Goal: Task Accomplishment & Management: Manage account settings

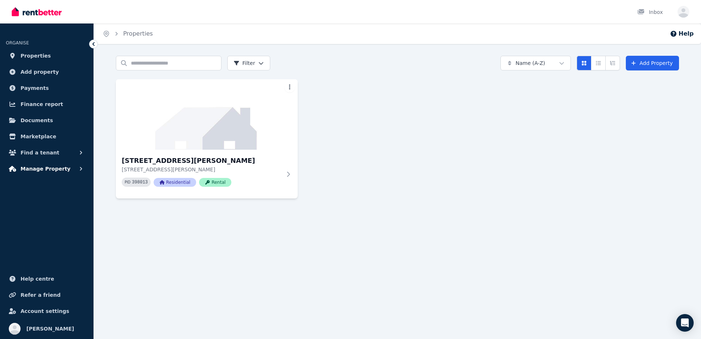
click at [58, 171] on span "Manage Property" at bounding box center [46, 168] width 50 height 9
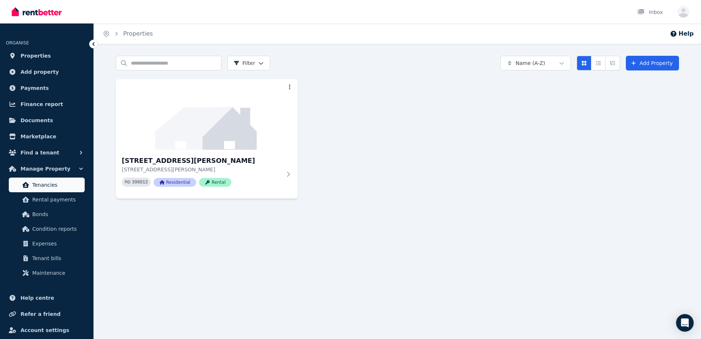
click at [58, 182] on span "Tenancies" at bounding box center [57, 184] width 50 height 9
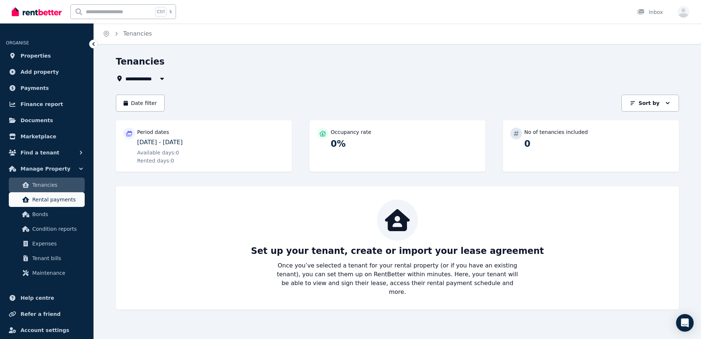
click at [52, 202] on span "Rental payments" at bounding box center [57, 199] width 50 height 9
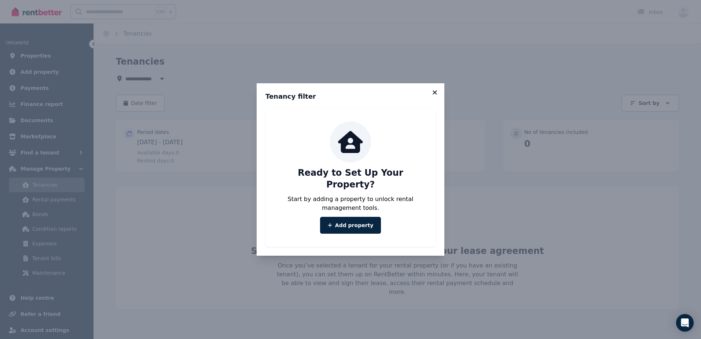
click at [437, 96] on icon at bounding box center [434, 92] width 7 height 7
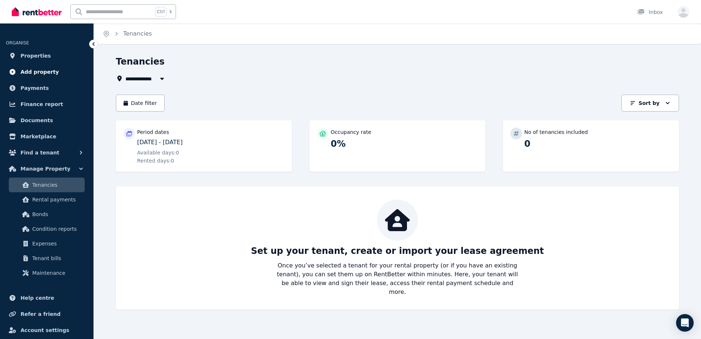
click at [45, 72] on span "Add property" at bounding box center [40, 71] width 39 height 9
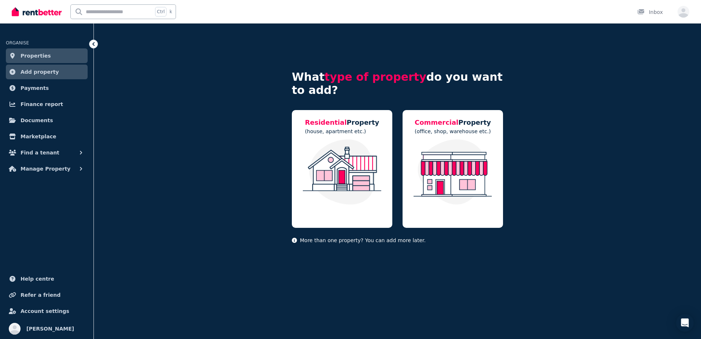
click at [46, 61] on link "Properties" at bounding box center [47, 55] width 82 height 15
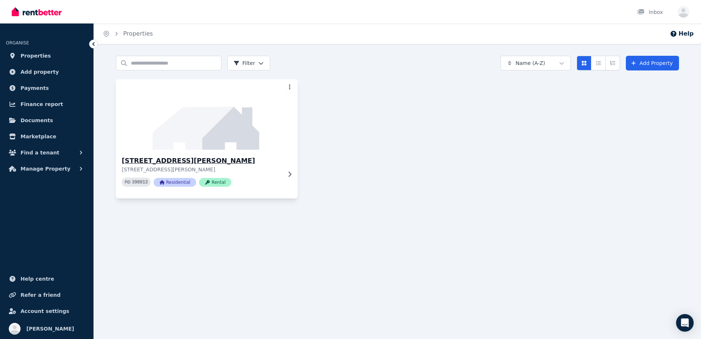
click at [177, 115] on img at bounding box center [207, 114] width 191 height 74
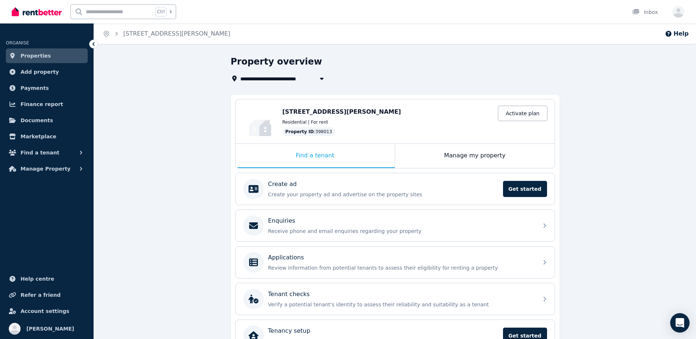
click at [678, 328] on div "Open Intercom Messenger" at bounding box center [679, 322] width 19 height 19
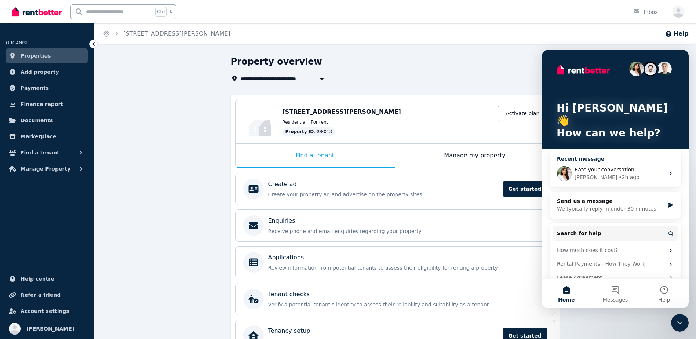
click at [625, 167] on span "Rate your conversation" at bounding box center [604, 170] width 60 height 6
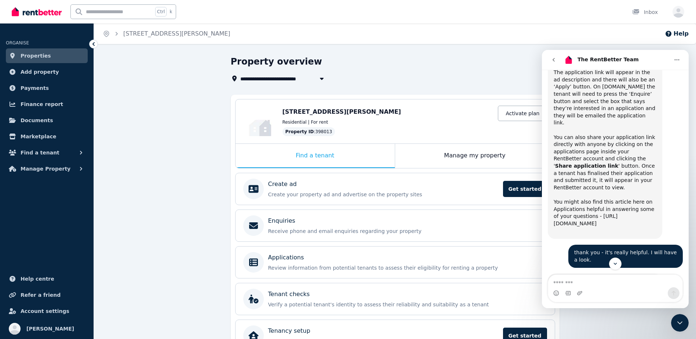
scroll to position [977, 0]
click at [454, 66] on div "Property overview" at bounding box center [393, 63] width 324 height 14
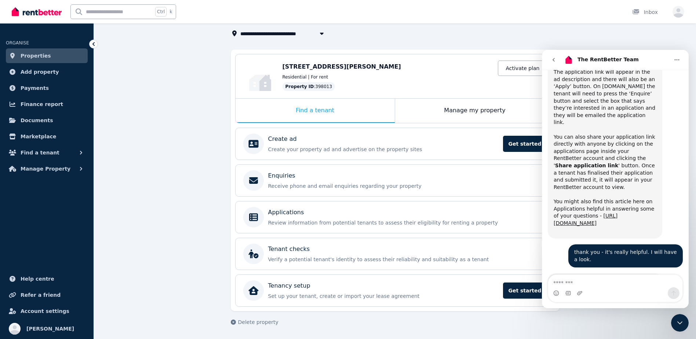
click at [554, 59] on icon "go back" at bounding box center [553, 60] width 2 height 4
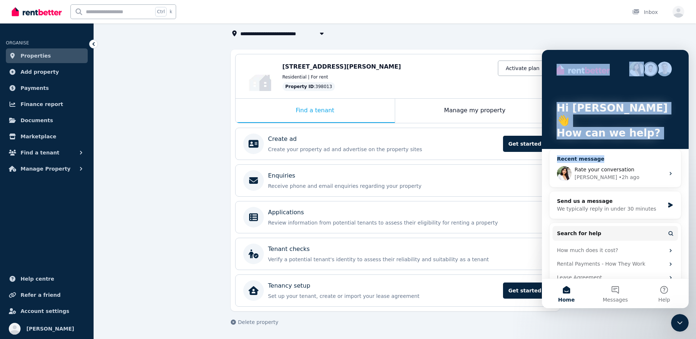
drag, startPoint x: 592, startPoint y: 57, endPoint x: 617, endPoint y: 146, distance: 92.2
click at [617, 146] on div "Hi Nusret 👋 How can we help? Recent message Rate your conversation Rochelle • 2…" at bounding box center [615, 177] width 147 height 255
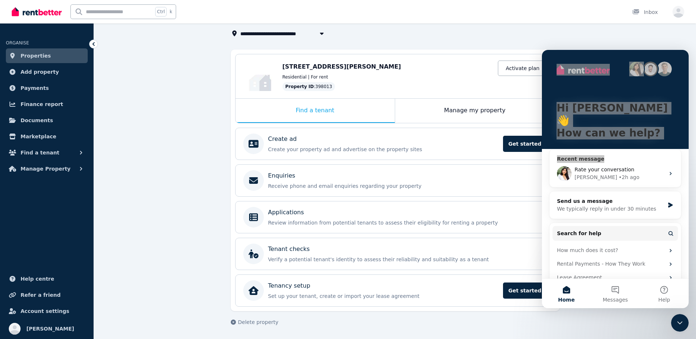
click at [469, 66] on div "[STREET_ADDRESS][PERSON_NAME]" at bounding box center [387, 66] width 211 height 9
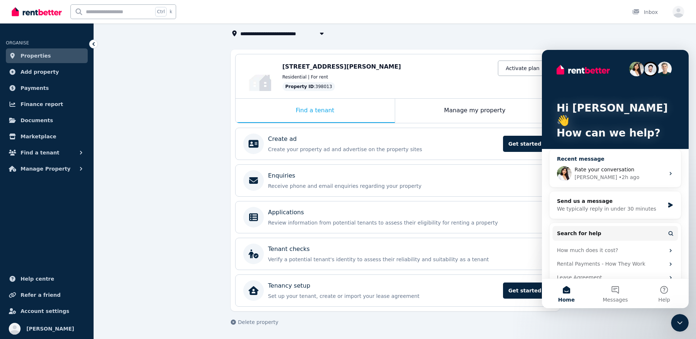
click at [634, 173] on div "Rochelle • 2h ago" at bounding box center [619, 177] width 90 height 8
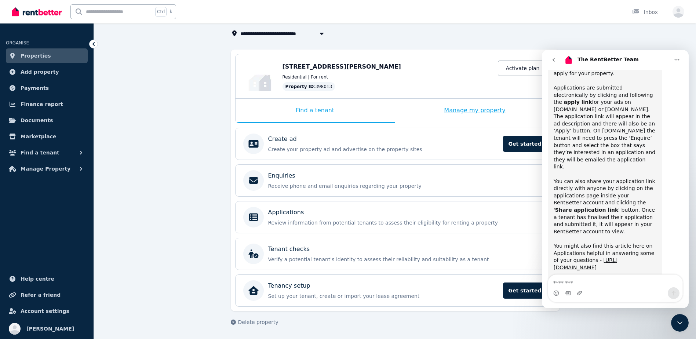
scroll to position [977, 0]
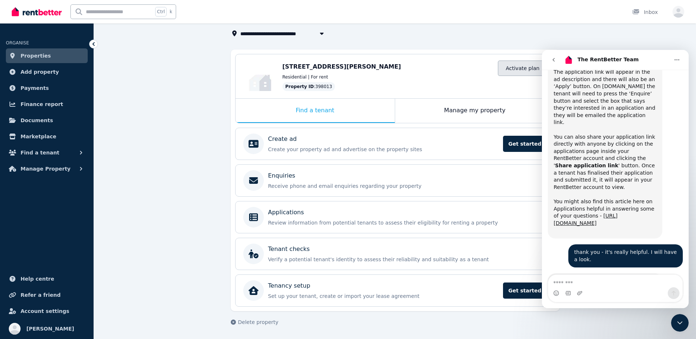
click at [504, 74] on link "Activate plan" at bounding box center [522, 68] width 49 height 15
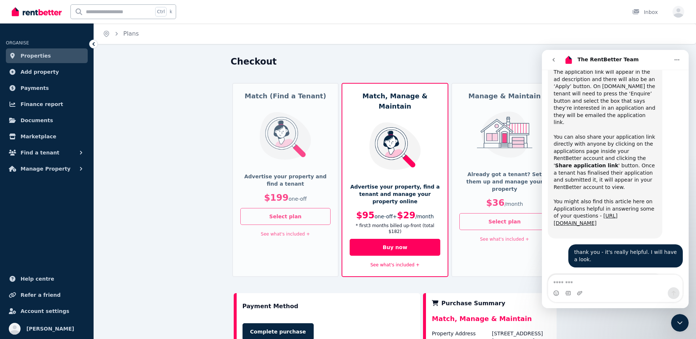
scroll to position [73, 0]
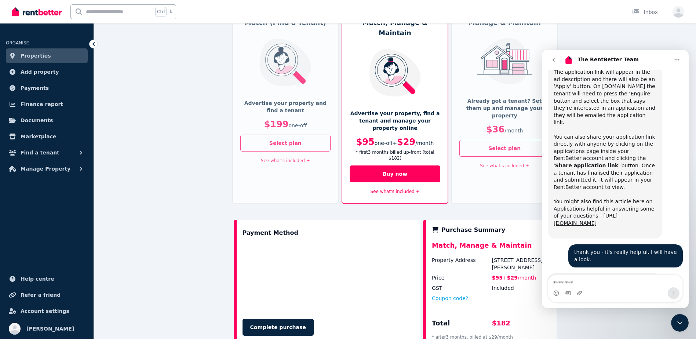
click at [554, 58] on icon "go back" at bounding box center [553, 60] width 2 height 4
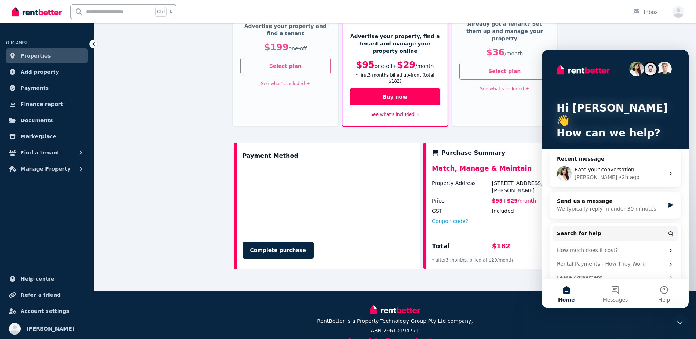
scroll to position [161, 0]
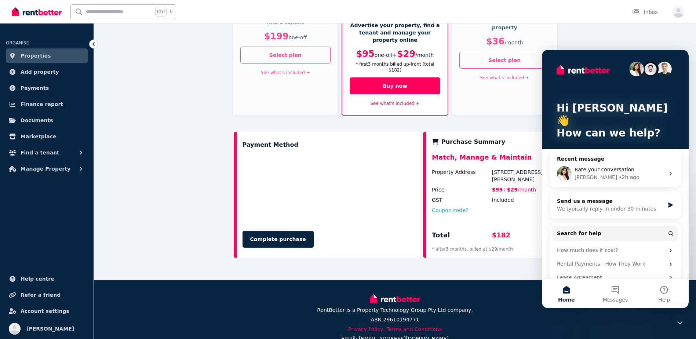
click at [567, 293] on button "Home" at bounding box center [566, 293] width 49 height 29
click at [673, 318] on div "Close Intercom Messenger" at bounding box center [680, 323] width 18 height 18
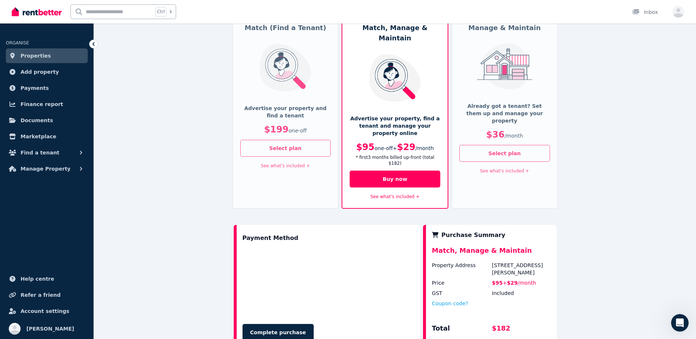
scroll to position [51, 0]
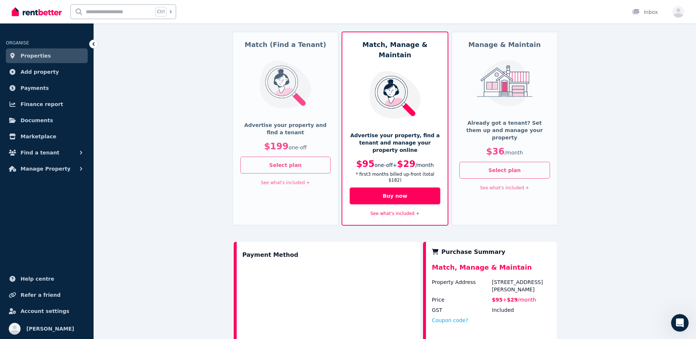
click at [380, 211] on link "See what's included +" at bounding box center [394, 213] width 49 height 5
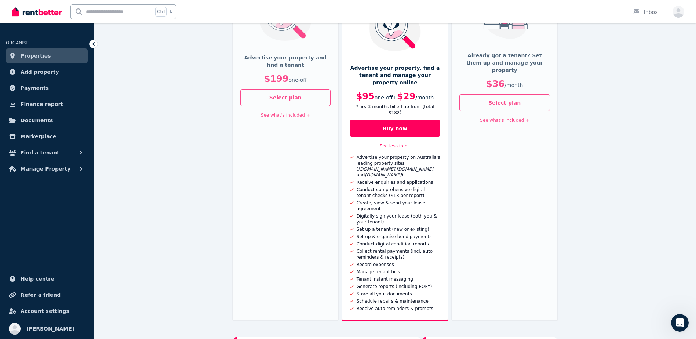
scroll to position [125, 0]
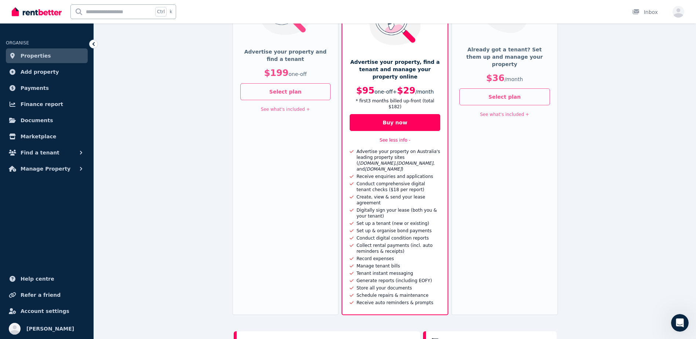
click at [281, 105] on div "See what's included +" at bounding box center [285, 109] width 91 height 9
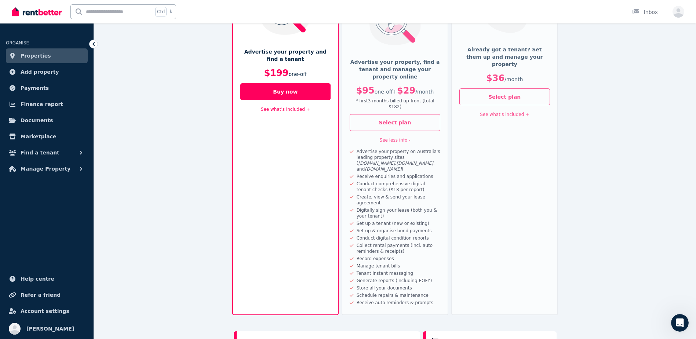
click at [282, 108] on link "See what's included +" at bounding box center [285, 109] width 49 height 5
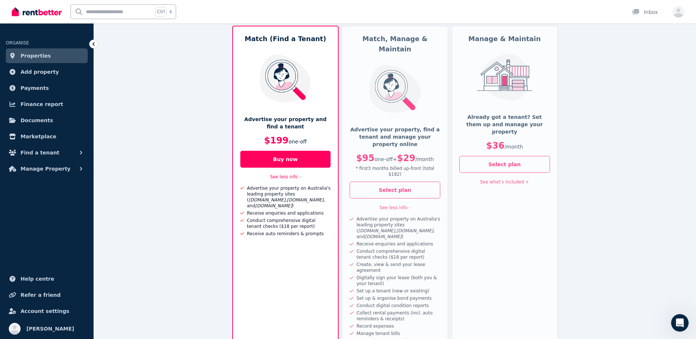
scroll to position [51, 0]
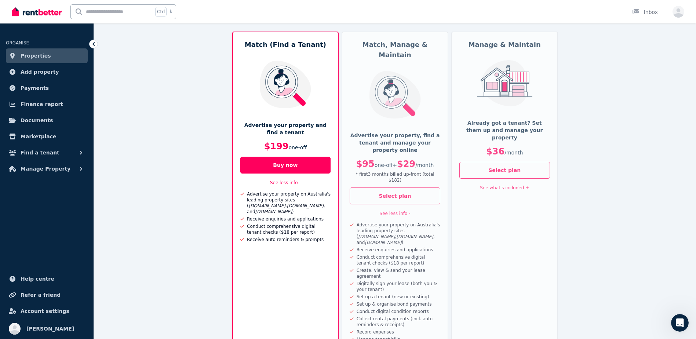
click at [507, 185] on link "See what's included +" at bounding box center [504, 187] width 49 height 5
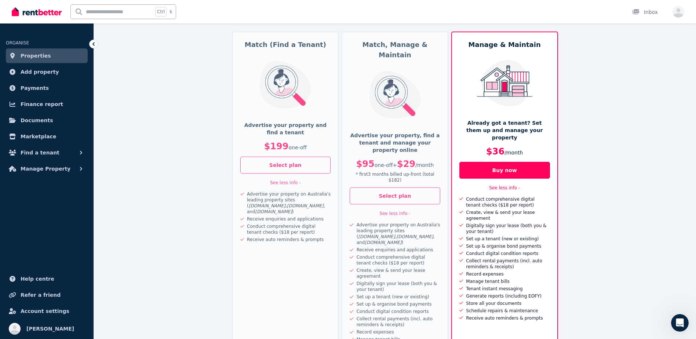
click at [420, 222] on div "Advertise your property on Australia's leading property sites ( Domain.com.au ,…" at bounding box center [397, 233] width 87 height 23
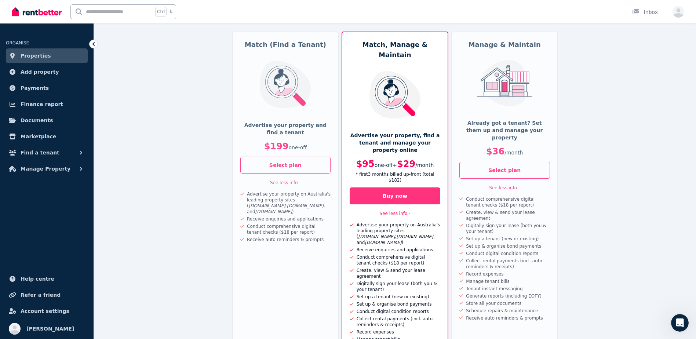
click at [420, 187] on button "Buy now" at bounding box center [395, 195] width 91 height 17
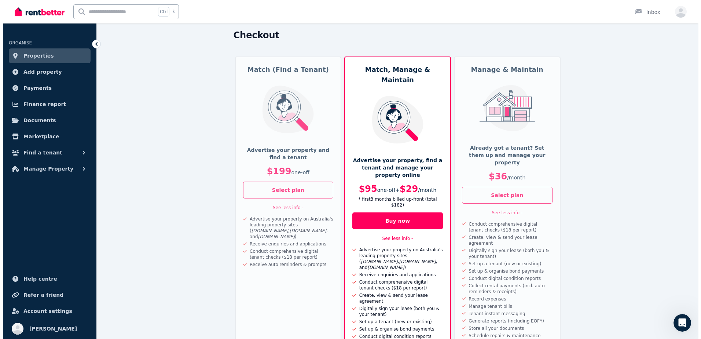
scroll to position [0, 0]
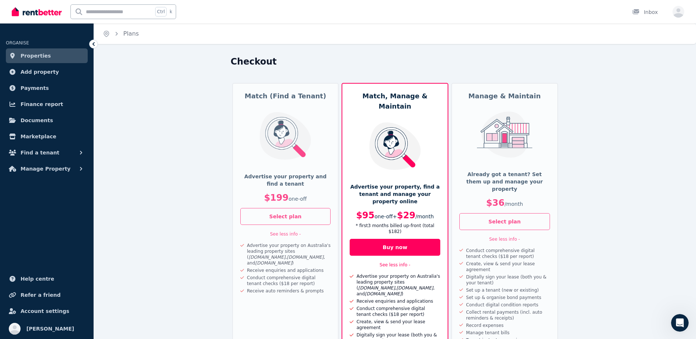
click at [62, 58] on link "Properties" at bounding box center [47, 55] width 82 height 15
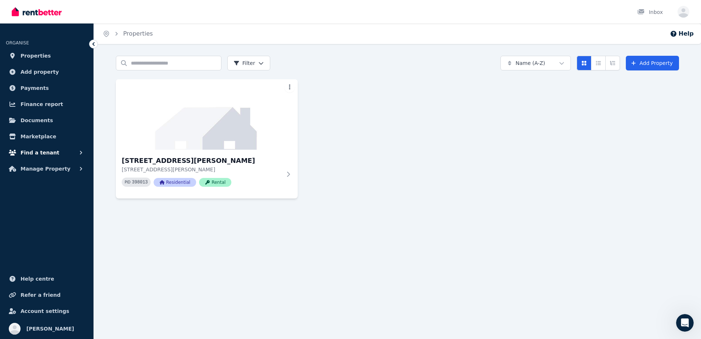
click at [53, 157] on button "Find a tenant" at bounding box center [47, 152] width 82 height 15
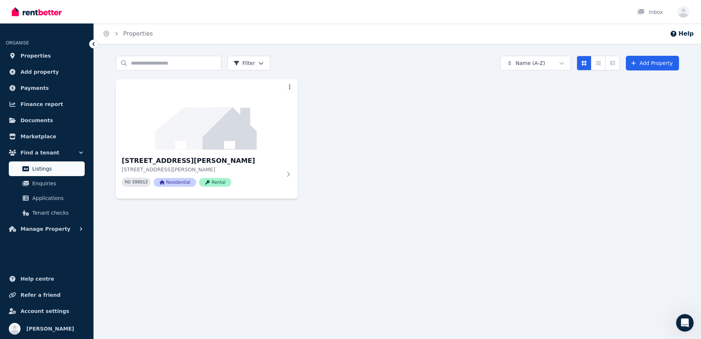
click at [50, 165] on span "Listings" at bounding box center [57, 168] width 50 height 9
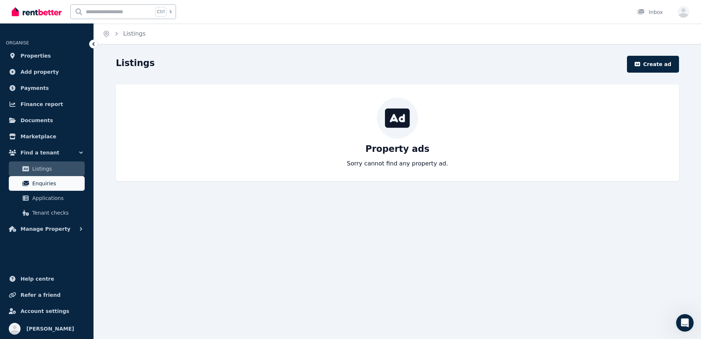
click at [45, 178] on link "Enquiries" at bounding box center [47, 183] width 76 height 15
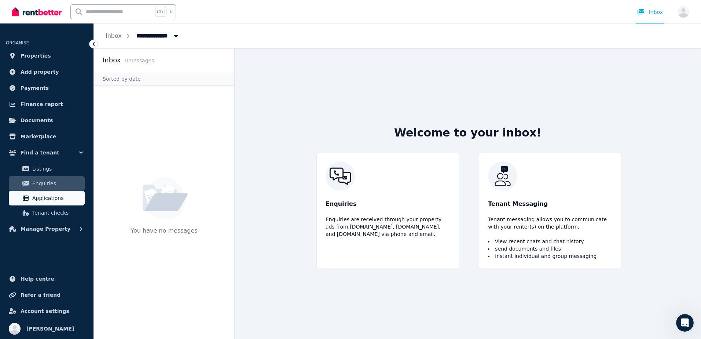
click at [70, 196] on span "Applications" at bounding box center [57, 198] width 50 height 9
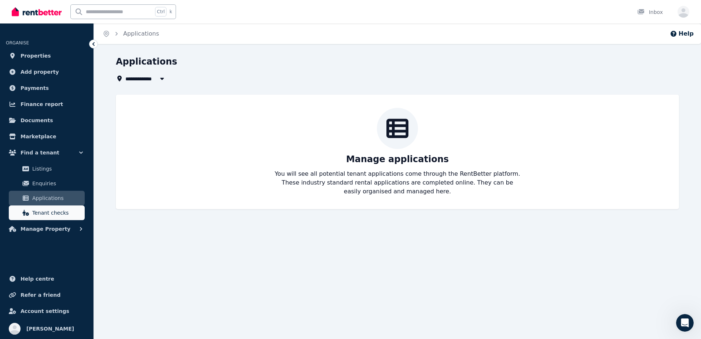
click at [66, 210] on span "Tenant checks" at bounding box center [57, 212] width 50 height 9
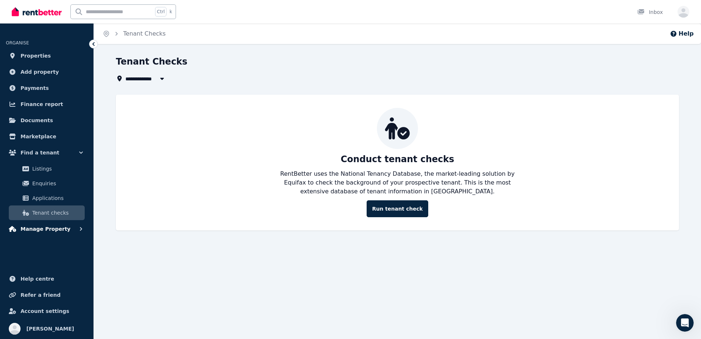
click at [68, 229] on button "Manage Property" at bounding box center [47, 229] width 82 height 15
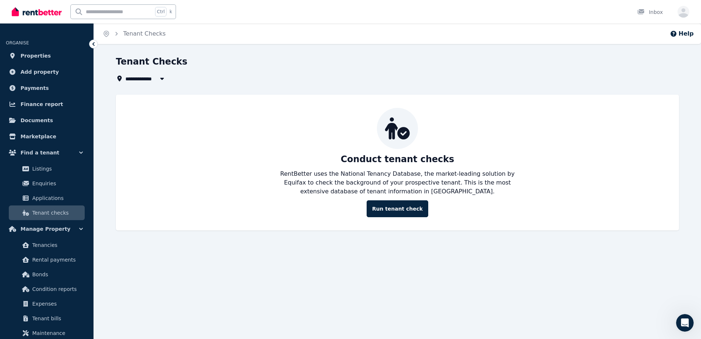
click at [694, 321] on div "**********" at bounding box center [350, 169] width 701 height 339
click at [686, 321] on icon "Open Intercom Messenger" at bounding box center [685, 323] width 12 height 12
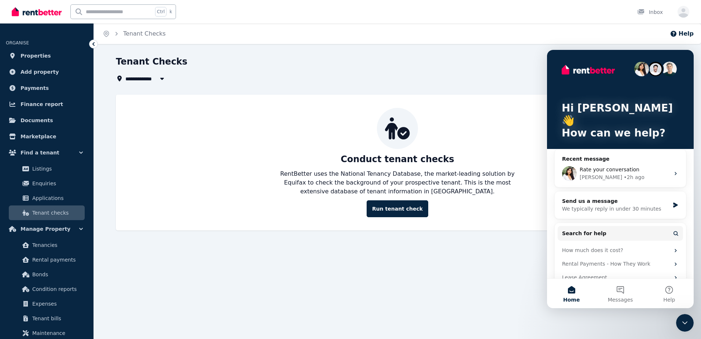
scroll to position [14, 0]
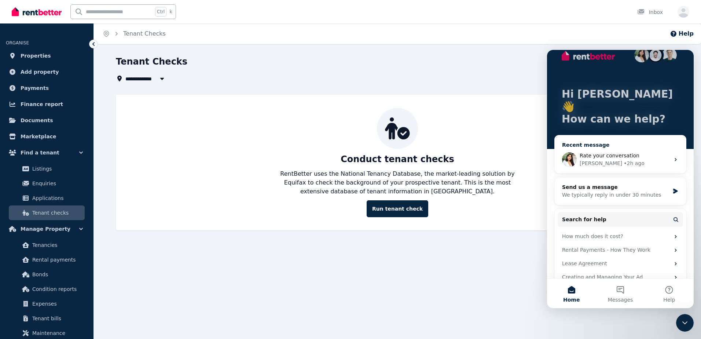
click at [602, 153] on span "Rate your conversation" at bounding box center [610, 156] width 60 height 6
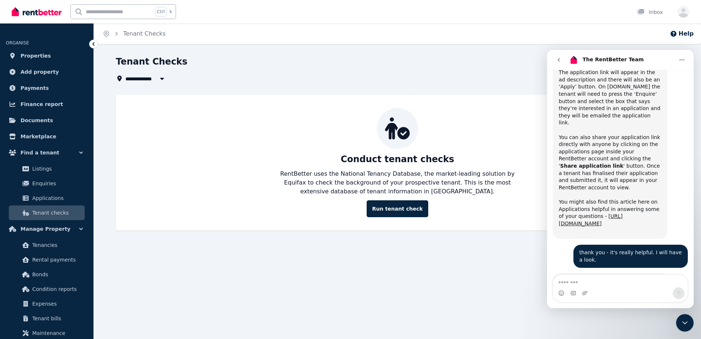
scroll to position [977, 0]
click at [598, 280] on textarea "Message…" at bounding box center [621, 281] width 134 height 12
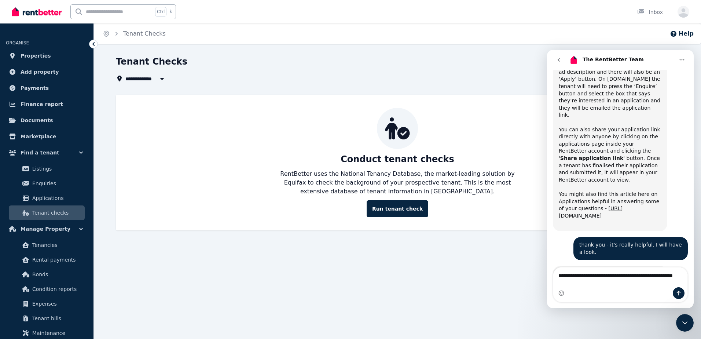
click at [620, 275] on textarea "**********" at bounding box center [621, 277] width 134 height 20
type textarea "**********"
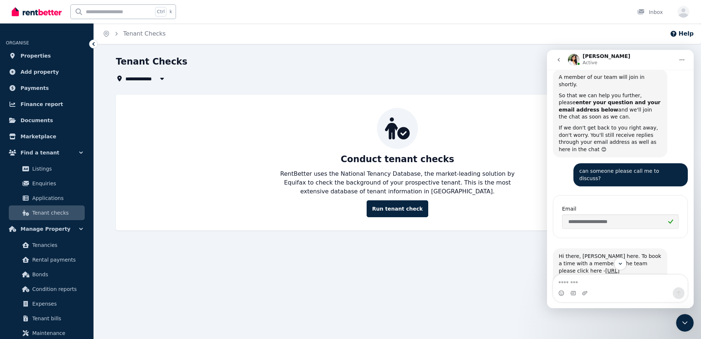
scroll to position [492, 0]
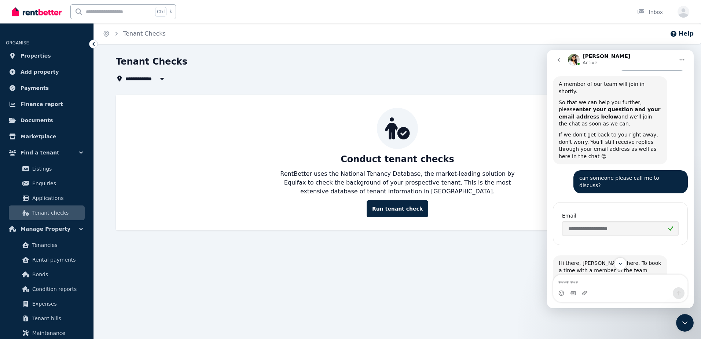
click at [597, 275] on link "[URL][DOMAIN_NAME]" at bounding box center [589, 281] width 61 height 13
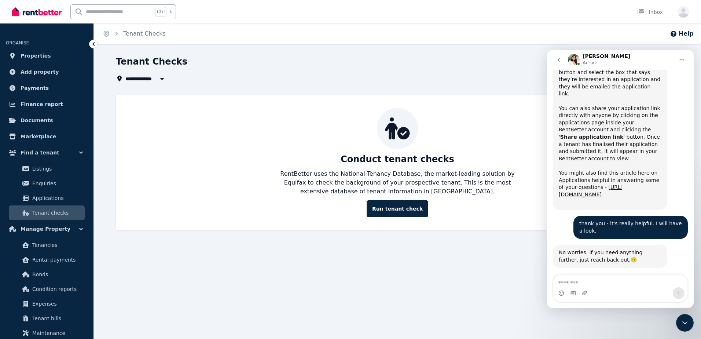
scroll to position [1013, 0]
click at [638, 293] on span "Amazing" at bounding box center [638, 299] width 13 height 13
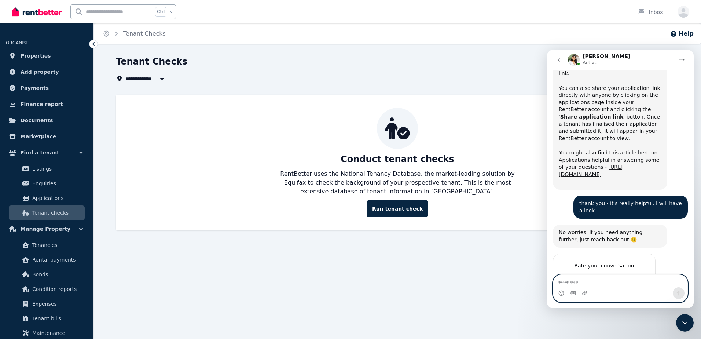
click at [618, 281] on textarea "Message…" at bounding box center [621, 281] width 134 height 12
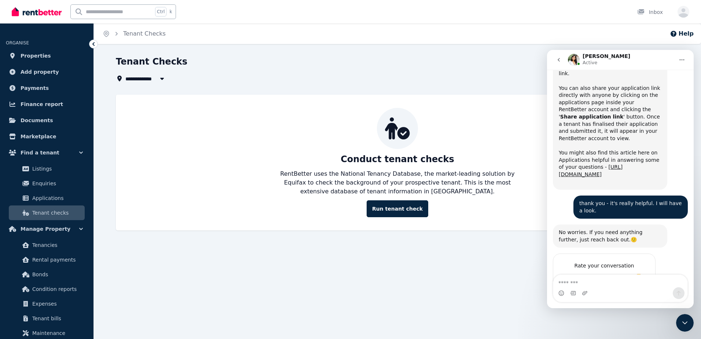
click at [573, 56] on img "Intercom messenger" at bounding box center [574, 60] width 12 height 12
click at [561, 60] on icon "go back" at bounding box center [559, 60] width 6 height 6
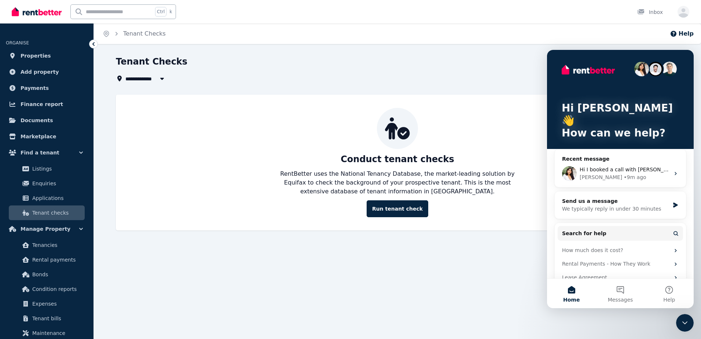
scroll to position [0, 0]
click at [205, 67] on div "Tenant Checks" at bounding box center [395, 63] width 559 height 14
click at [34, 22] on div at bounding box center [37, 11] width 50 height 23
click at [44, 13] on img at bounding box center [37, 11] width 50 height 11
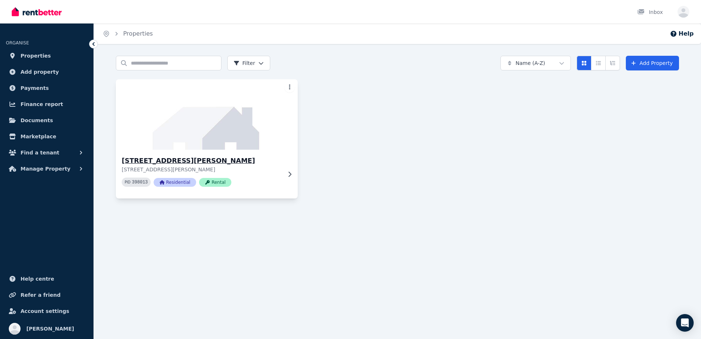
click at [204, 162] on h3 "[STREET_ADDRESS][PERSON_NAME]" at bounding box center [202, 161] width 160 height 10
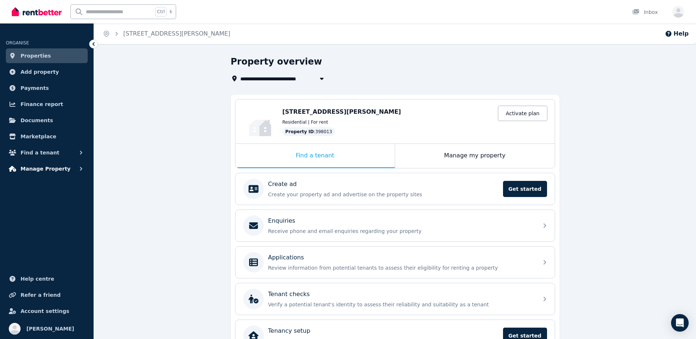
click at [44, 166] on span "Manage Property" at bounding box center [46, 168] width 50 height 9
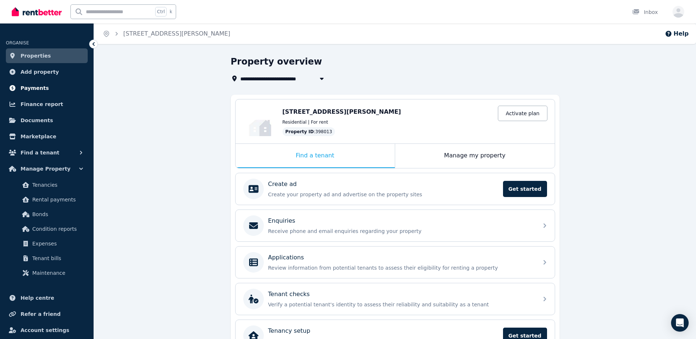
click at [48, 89] on link "Payments" at bounding box center [47, 88] width 82 height 15
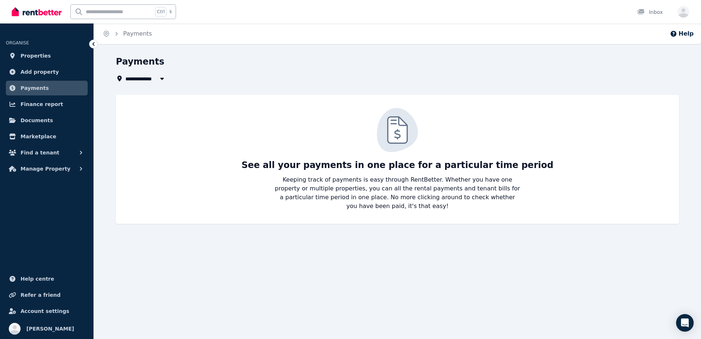
click at [12, 39] on li "ORGANISE" at bounding box center [47, 39] width 82 height 16
click at [43, 12] on img at bounding box center [37, 11] width 50 height 11
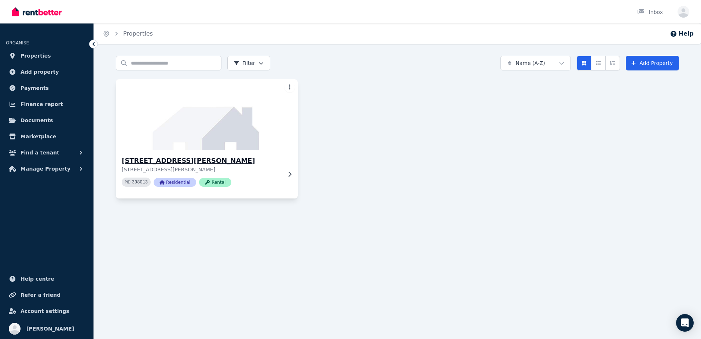
click at [152, 162] on h3 "[STREET_ADDRESS][PERSON_NAME]" at bounding box center [202, 161] width 160 height 10
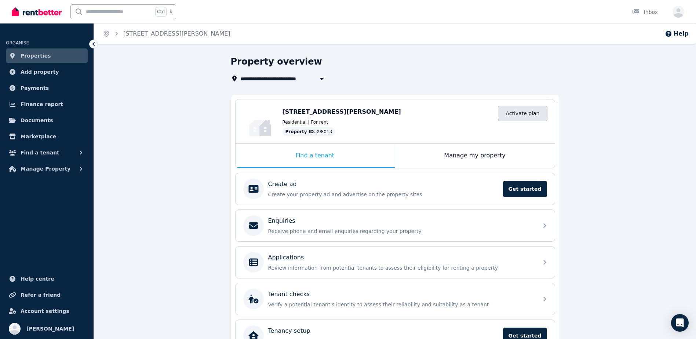
click at [518, 115] on link "Activate plan" at bounding box center [522, 113] width 49 height 15
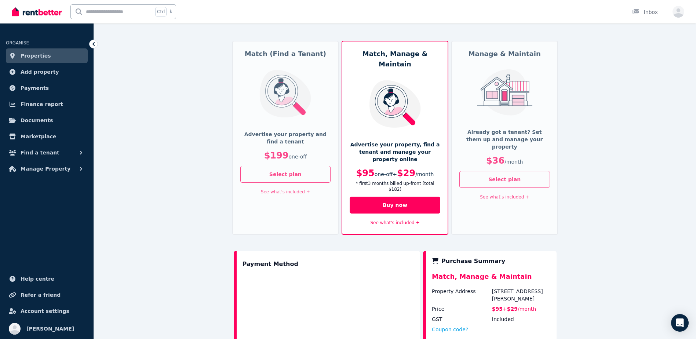
scroll to position [161, 0]
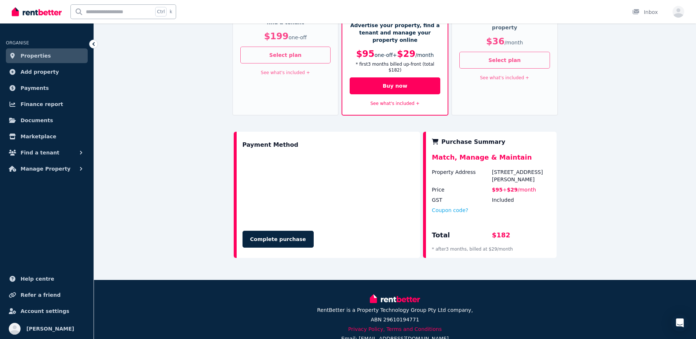
click at [397, 101] on link "See what's included +" at bounding box center [394, 103] width 49 height 5
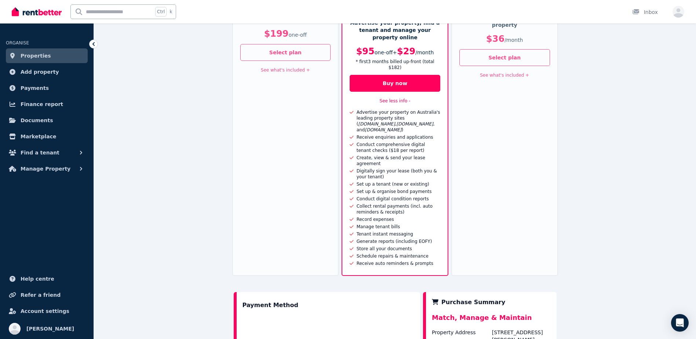
scroll to position [125, 0]
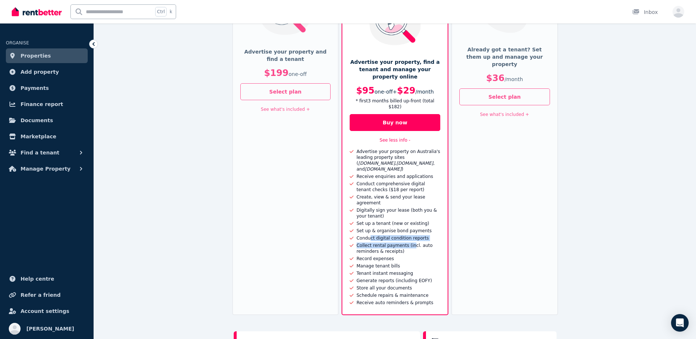
drag, startPoint x: 368, startPoint y: 209, endPoint x: 407, endPoint y: 215, distance: 39.4
click at [407, 215] on ul "Advertise your property on Australia's leading property sites ( [DOMAIN_NAME] ,…" at bounding box center [395, 227] width 91 height 157
drag, startPoint x: 407, startPoint y: 215, endPoint x: 405, endPoint y: 223, distance: 8.3
click at [405, 242] on div "Collect rental payments (incl. auto reminders & receipts)" at bounding box center [397, 248] width 87 height 12
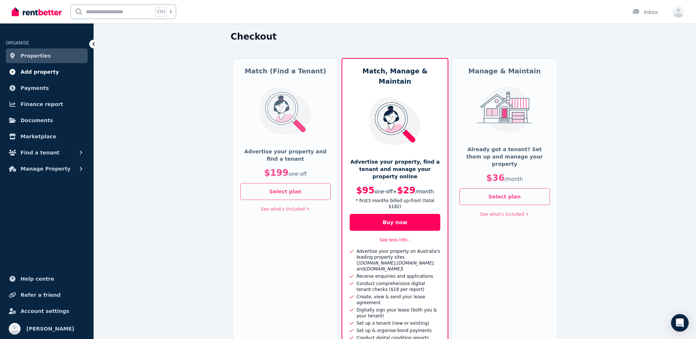
scroll to position [15, 0]
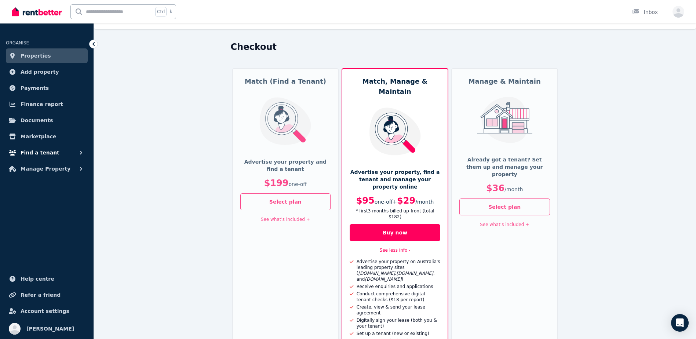
click at [63, 153] on button "Find a tenant" at bounding box center [47, 152] width 82 height 15
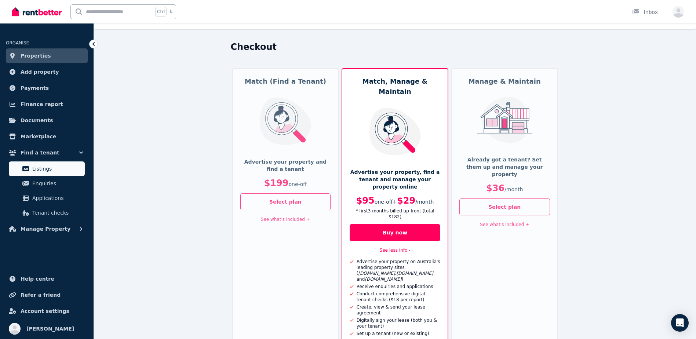
click at [45, 175] on link "Listings" at bounding box center [47, 168] width 76 height 15
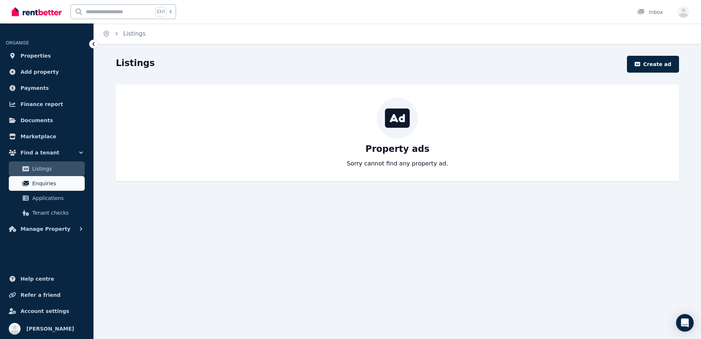
click at [66, 187] on span "Enquiries" at bounding box center [57, 183] width 50 height 9
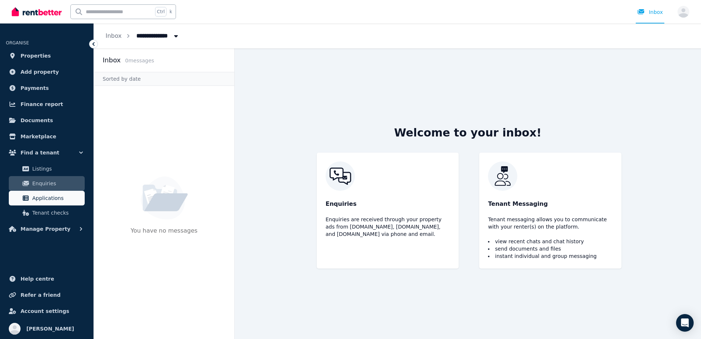
click at [52, 197] on span "Applications" at bounding box center [57, 198] width 50 height 9
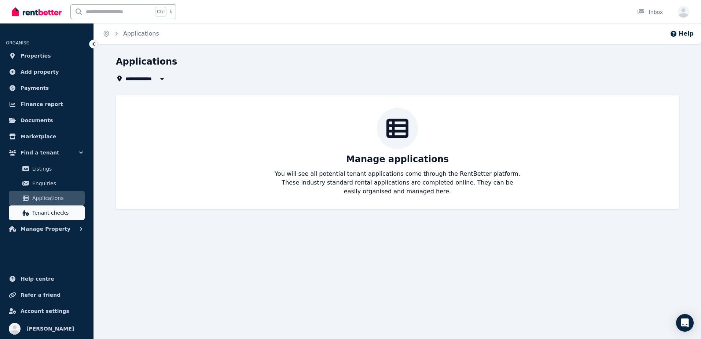
click at [54, 207] on link "Tenant checks" at bounding box center [47, 212] width 76 height 15
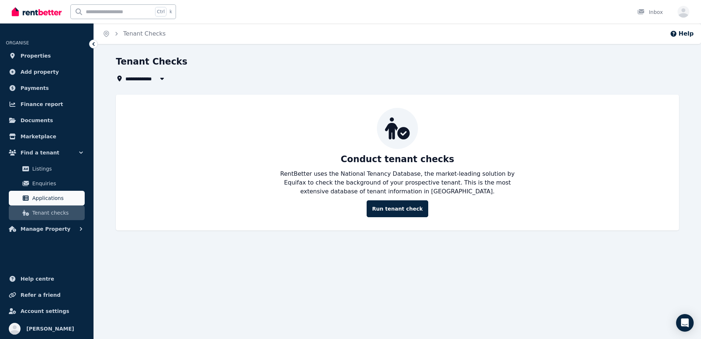
click at [39, 192] on link "Applications" at bounding box center [47, 198] width 76 height 15
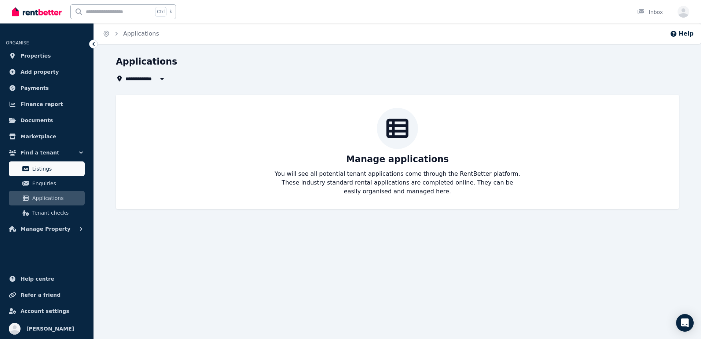
click at [54, 165] on span "Listings" at bounding box center [57, 168] width 50 height 9
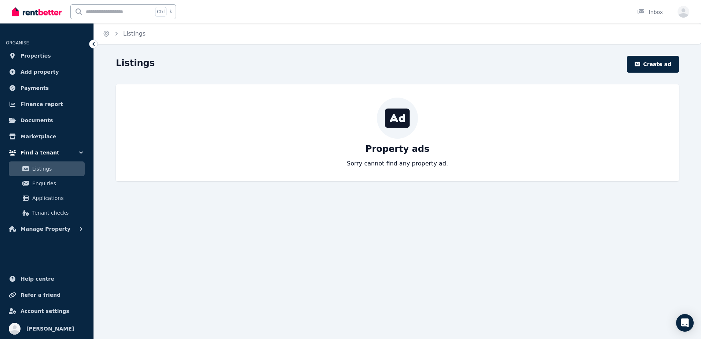
click at [58, 150] on button "Find a tenant" at bounding box center [47, 152] width 82 height 15
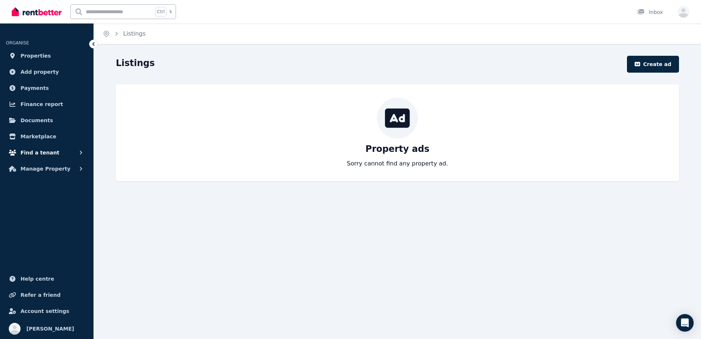
click at [52, 149] on button "Find a tenant" at bounding box center [47, 152] width 82 height 15
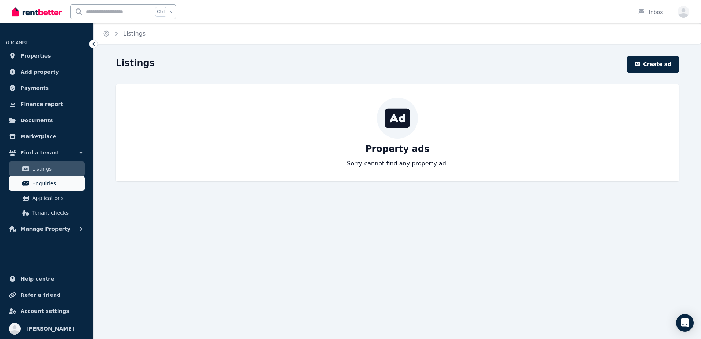
click at [51, 186] on span "Enquiries" at bounding box center [57, 183] width 50 height 9
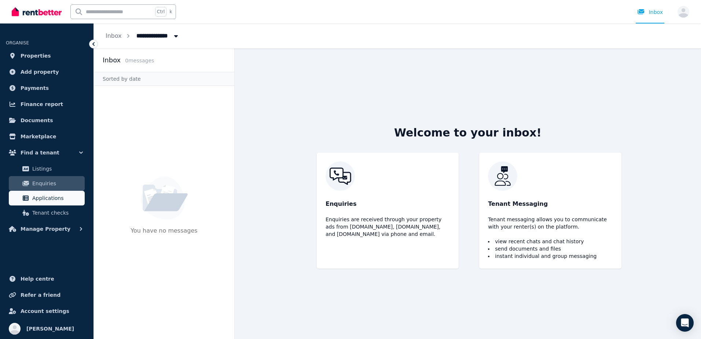
click at [58, 195] on span "Applications" at bounding box center [57, 198] width 50 height 9
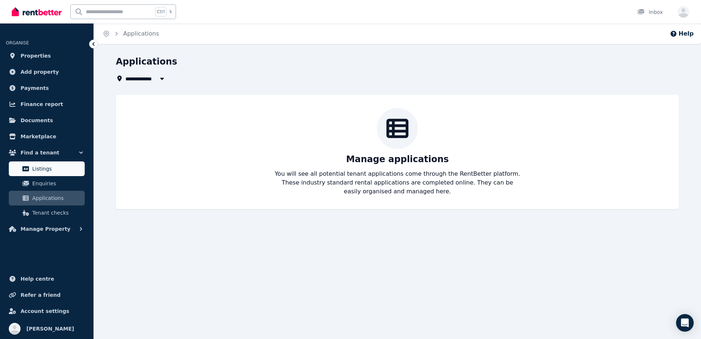
click at [46, 169] on span "Listings" at bounding box center [57, 168] width 50 height 9
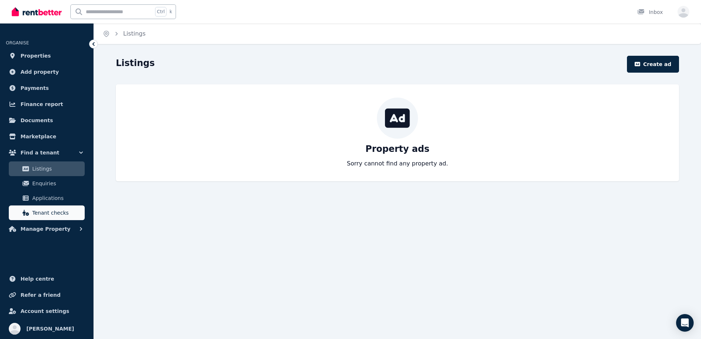
click at [37, 217] on span "Tenant checks" at bounding box center [57, 212] width 50 height 9
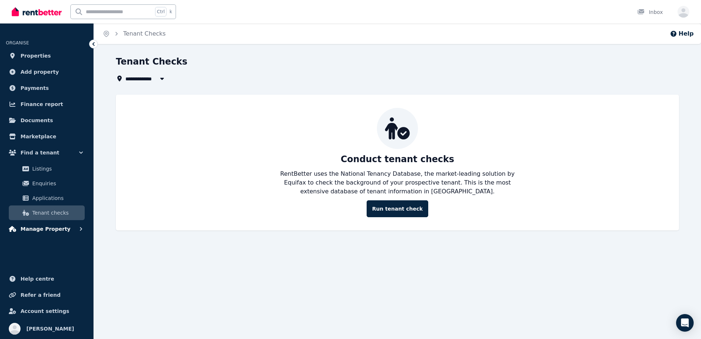
click at [56, 227] on span "Manage Property" at bounding box center [46, 228] width 50 height 9
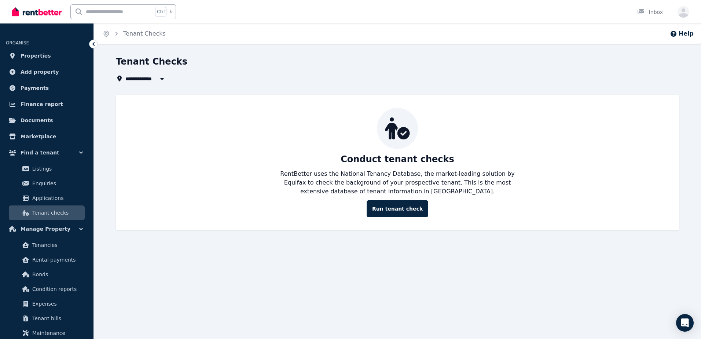
click at [57, 213] on span "Tenant checks" at bounding box center [57, 212] width 50 height 9
click at [56, 198] on span "Applications" at bounding box center [57, 198] width 50 height 9
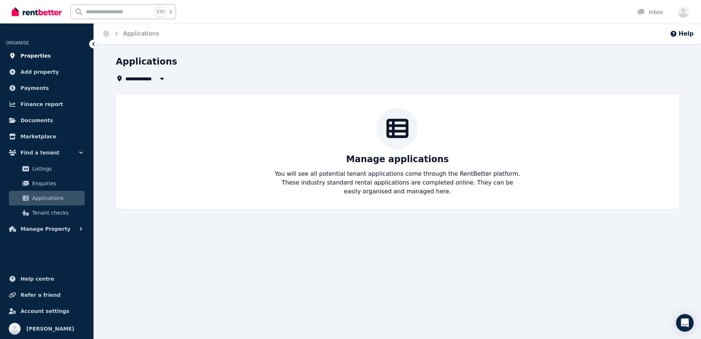
click at [45, 55] on link "Properties" at bounding box center [47, 55] width 82 height 15
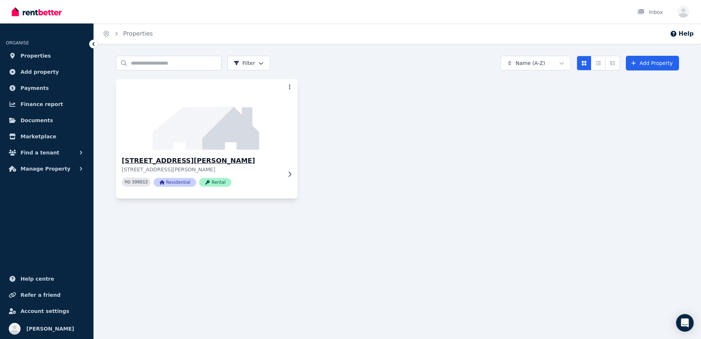
click at [178, 154] on div "[STREET_ADDRESS][PERSON_NAME] [STREET_ADDRESS][PERSON_NAME] PID 398013 Resident…" at bounding box center [207, 174] width 182 height 49
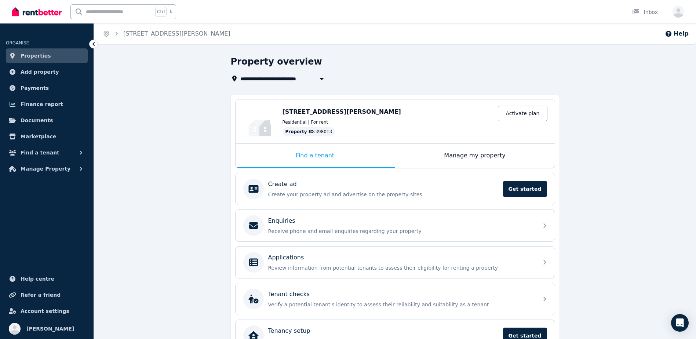
click at [194, 223] on div "**********" at bounding box center [395, 220] width 602 height 328
click at [524, 271] on div "Applications Review information from potential tenants to assess their eligibil…" at bounding box center [388, 262] width 291 height 21
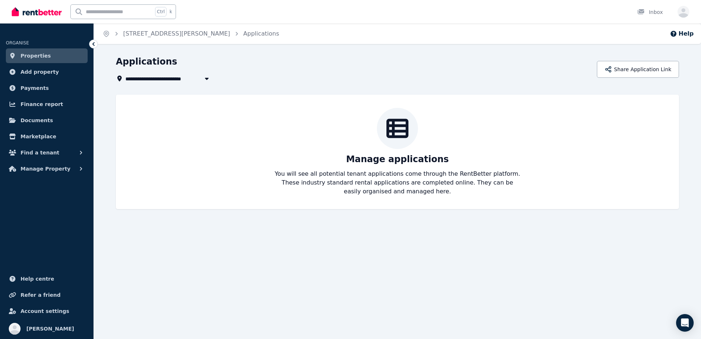
click at [94, 44] on icon at bounding box center [93, 43] width 7 height 7
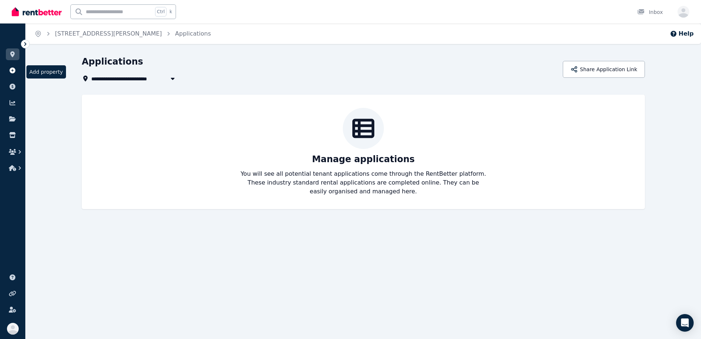
click at [12, 69] on icon at bounding box center [13, 70] width 6 height 6
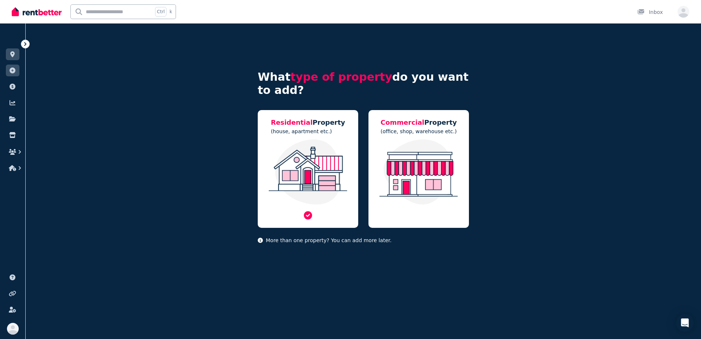
click at [304, 114] on div "Residential Property (house, apartment etc.)" at bounding box center [308, 169] width 101 height 118
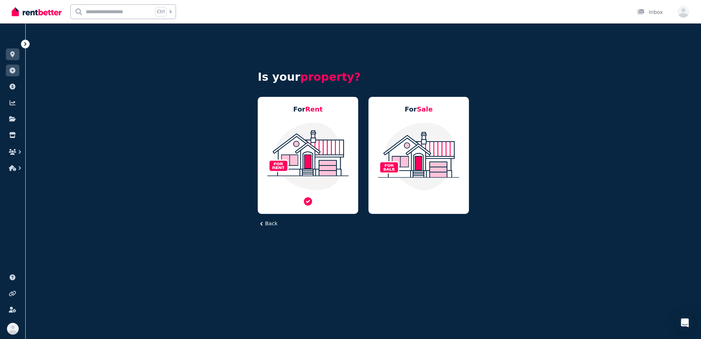
click at [313, 113] on span "Rent" at bounding box center [315, 109] width 18 height 8
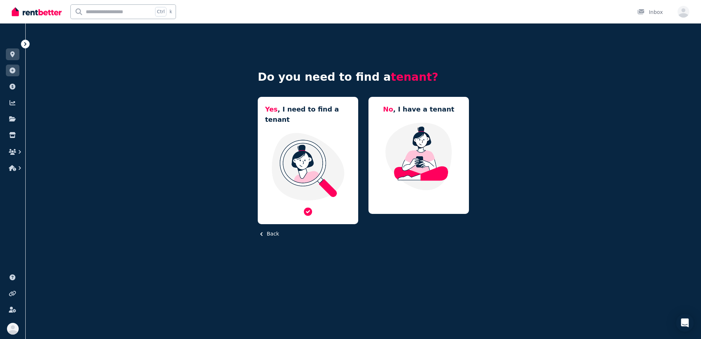
click at [341, 146] on img at bounding box center [308, 166] width 86 height 69
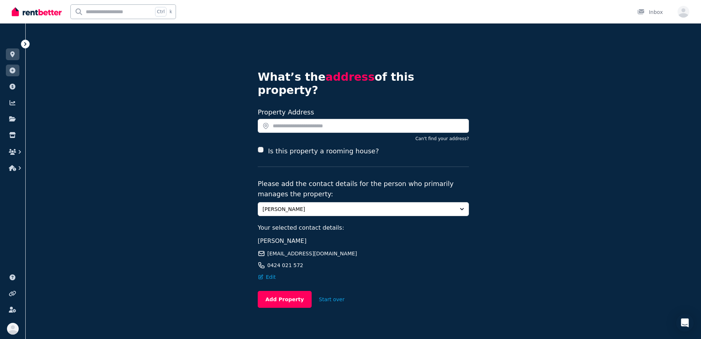
click at [26, 48] on div "Open main menu Ctrl k Inbox Open user menu ORGANISE Properties Add property Pay…" at bounding box center [350, 169] width 701 height 339
drag, startPoint x: 25, startPoint y: 44, endPoint x: 48, endPoint y: 49, distance: 23.5
click at [25, 44] on icon at bounding box center [25, 43] width 7 height 7
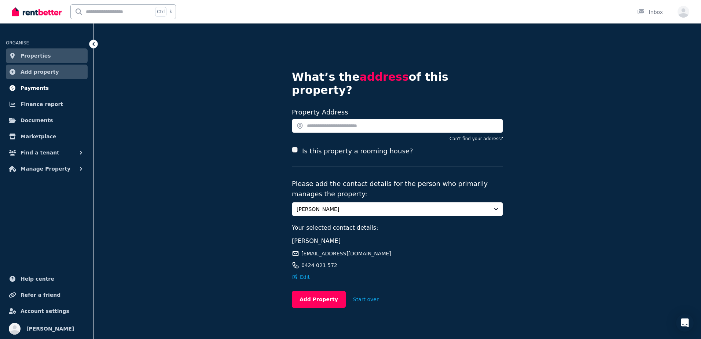
click at [37, 88] on span "Payments" at bounding box center [35, 88] width 28 height 9
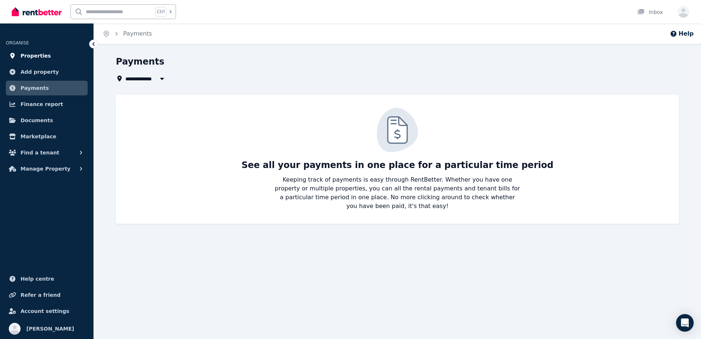
click at [45, 57] on link "Properties" at bounding box center [47, 55] width 82 height 15
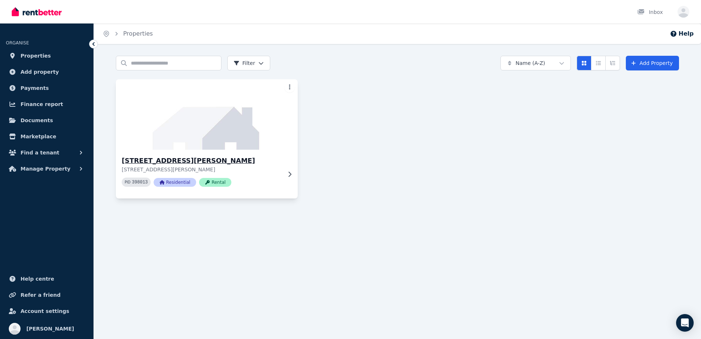
click at [206, 158] on h3 "[STREET_ADDRESS][PERSON_NAME]" at bounding box center [202, 161] width 160 height 10
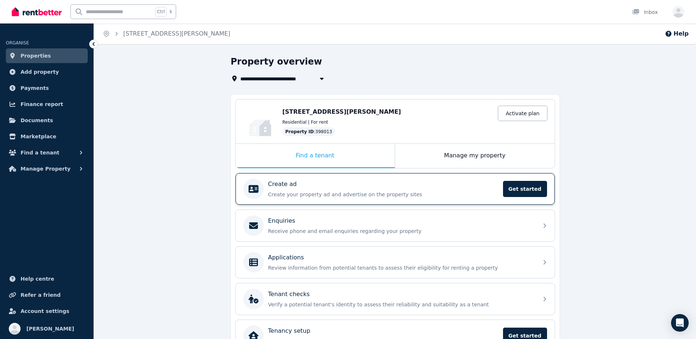
click at [489, 189] on div "Create ad Create your property ad and advertise on the property sites Get start…" at bounding box center [383, 189] width 230 height 18
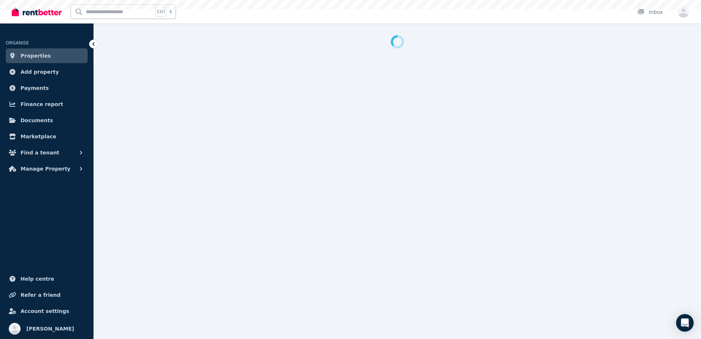
select select "***"
select select "**********"
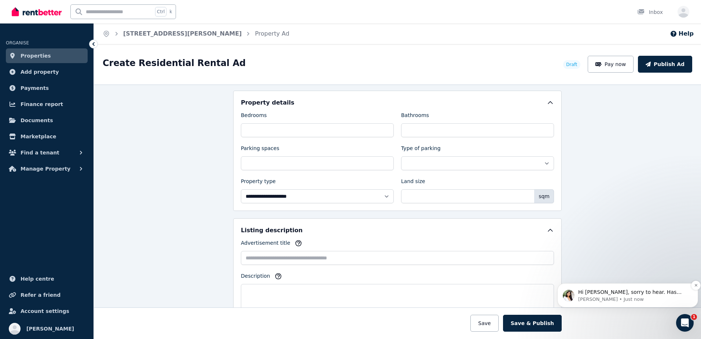
click at [617, 290] on p "Hi [PERSON_NAME], sorry to hear. Has [PERSON_NAME] called you yet?" at bounding box center [633, 292] width 111 height 7
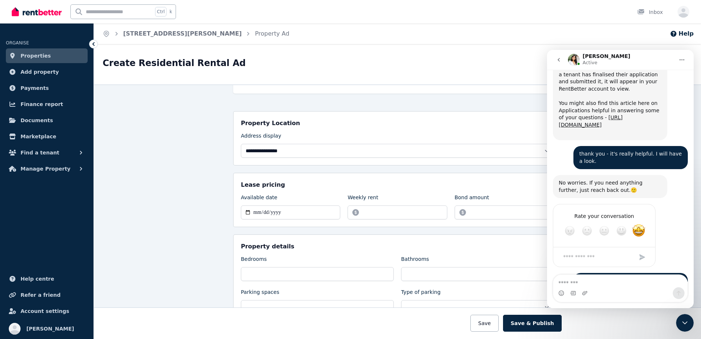
scroll to position [149, 0]
type textarea "**********"
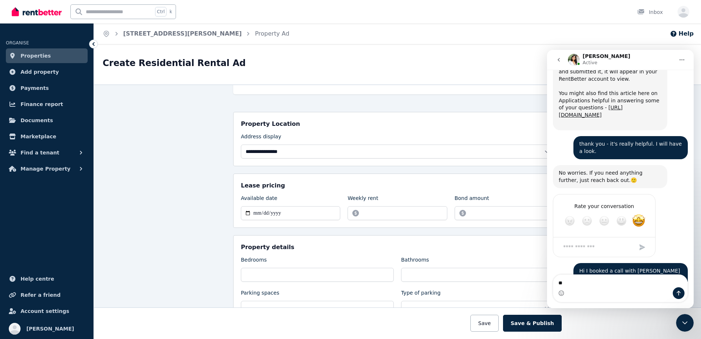
type textarea "*"
type textarea "**********"
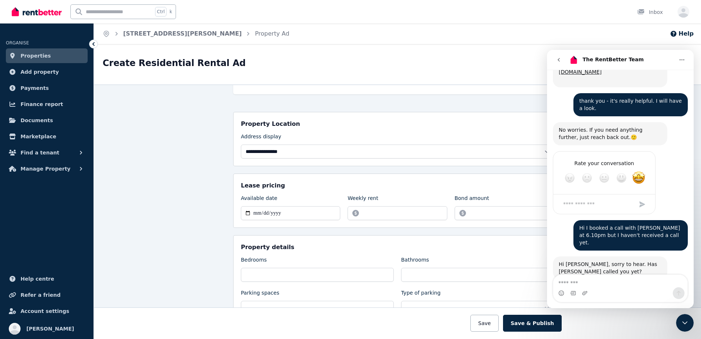
scroll to position [1191, 0]
